Goal: Find specific page/section: Find specific page/section

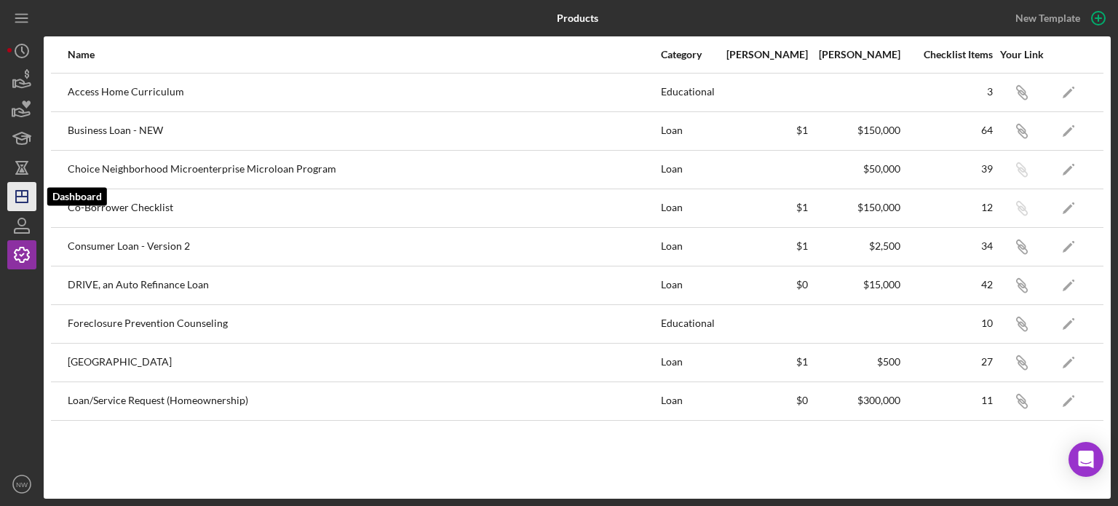
click at [23, 191] on polygon "button" at bounding box center [22, 197] width 12 height 12
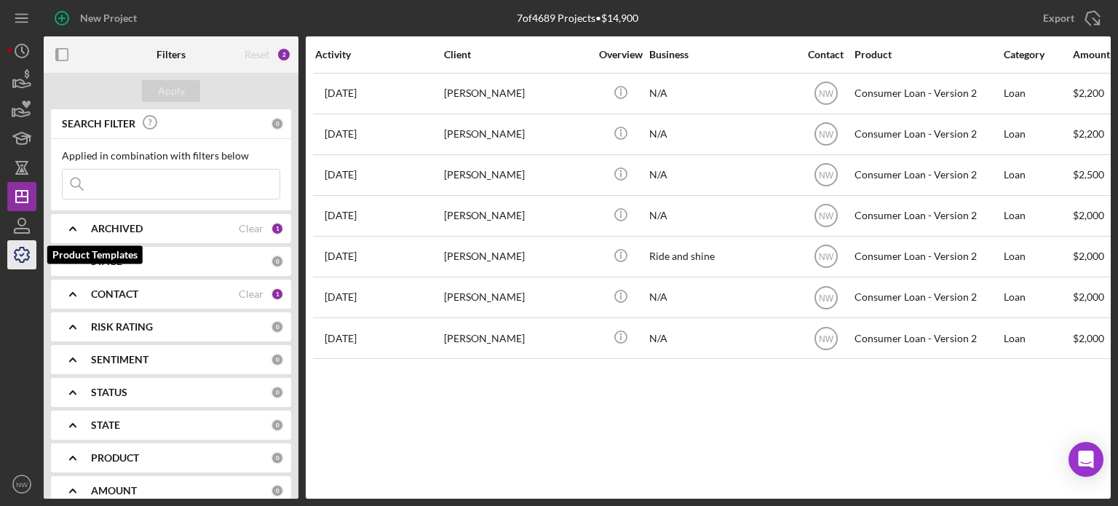
click at [25, 260] on icon "button" at bounding box center [22, 254] width 36 height 36
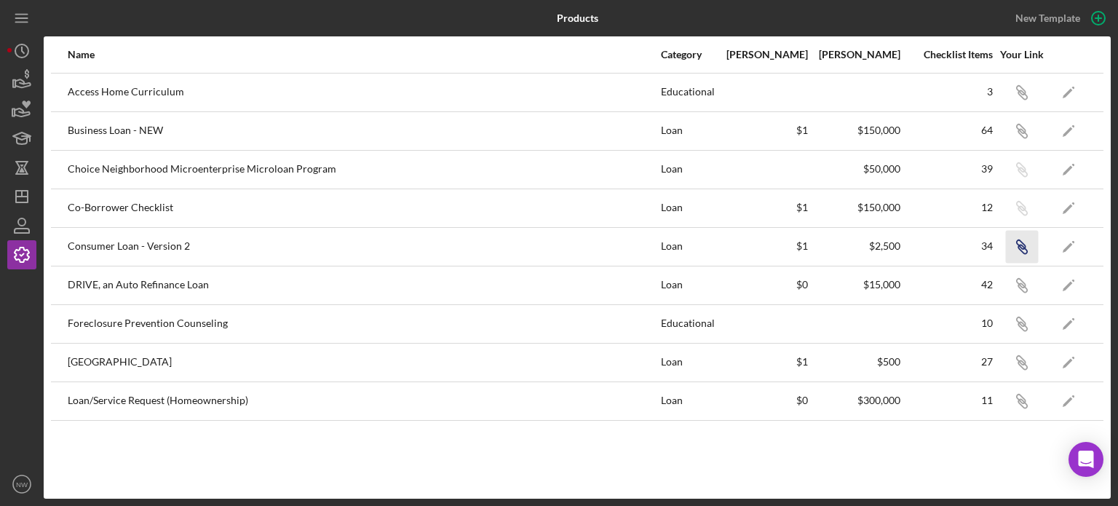
click at [1027, 246] on icon "Icon/Link" at bounding box center [1021, 246] width 33 height 33
click at [23, 187] on icon "Icon/Dashboard" at bounding box center [22, 196] width 36 height 36
